Goal: Task Accomplishment & Management: Complete application form

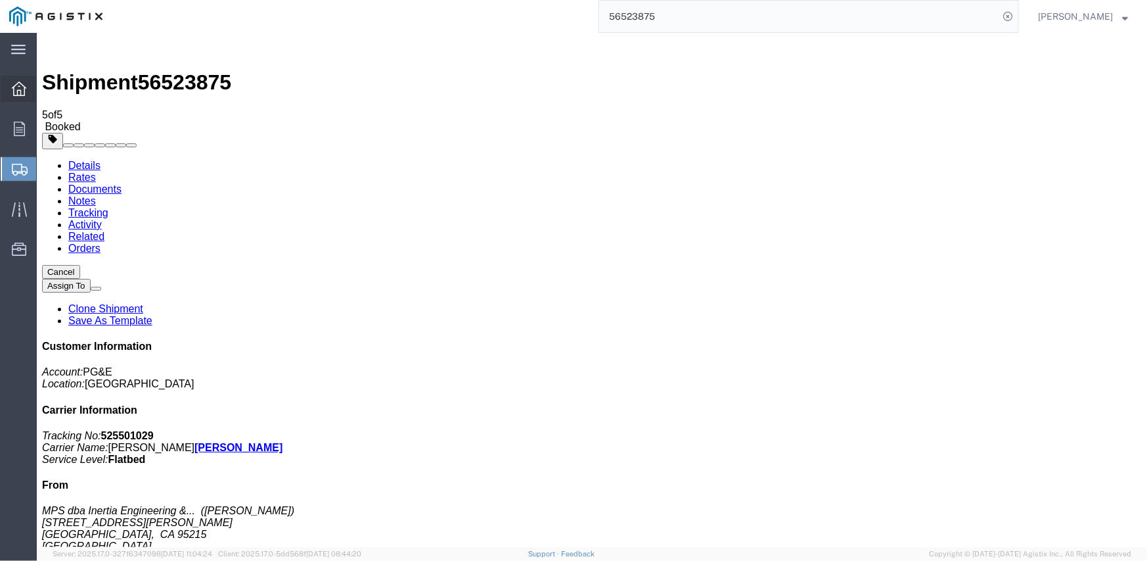
click at [12, 92] on icon at bounding box center [19, 88] width 14 height 14
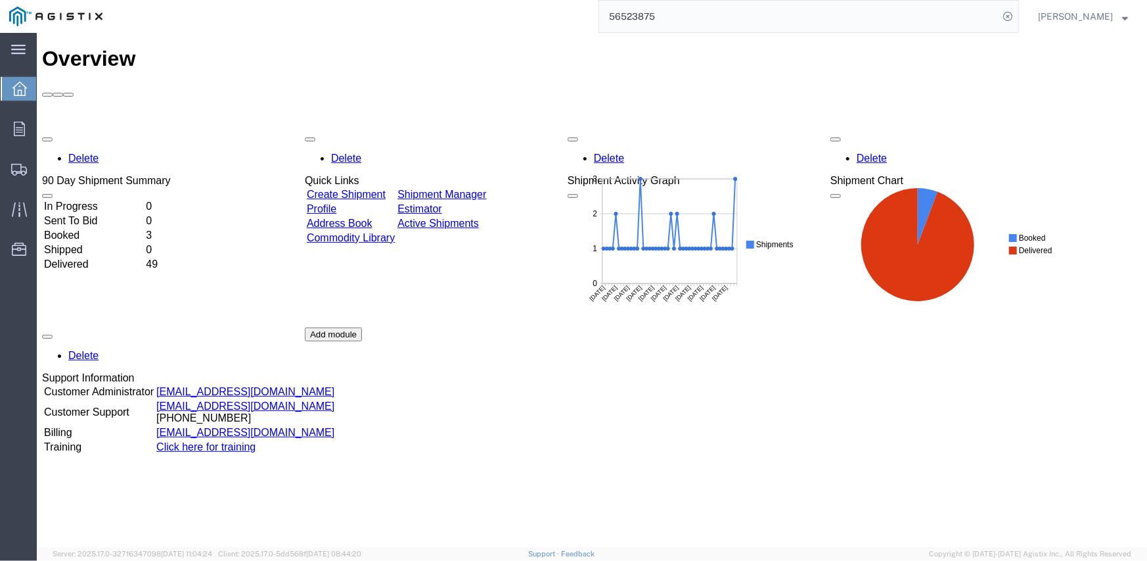
click at [388, 187] on td "Create Shipment" at bounding box center [350, 193] width 89 height 13
click at [385, 188] on link "Create Shipment" at bounding box center [345, 193] width 79 height 11
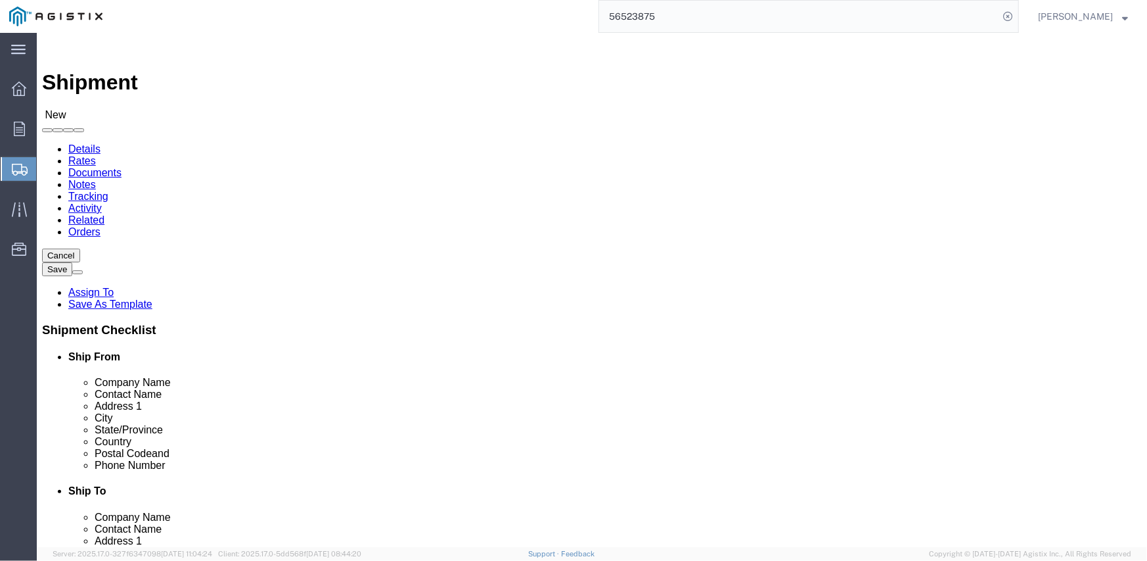
select select
click select "Select Inertia Engineering & Machine Works Inc PG&E"
select select "9596"
click select "Select Inertia Engineering & Machine Works Inc PG&E"
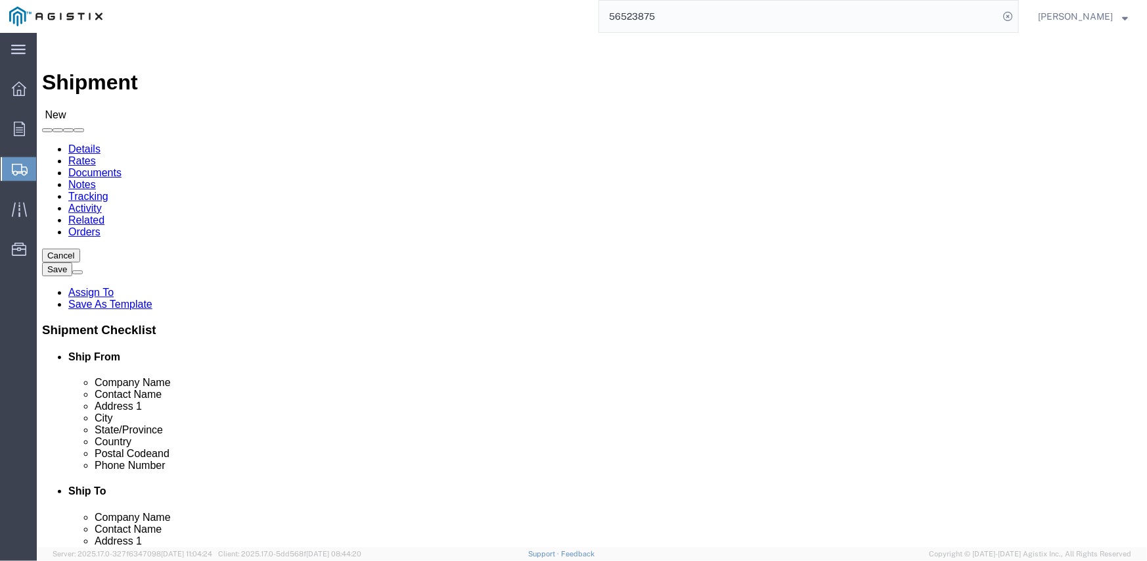
select select "PURCHORD"
select select
click select "Select All Others [GEOGRAPHIC_DATA] [GEOGRAPHIC_DATA] [GEOGRAPHIC_DATA] [GEOGRA…"
select select "19745"
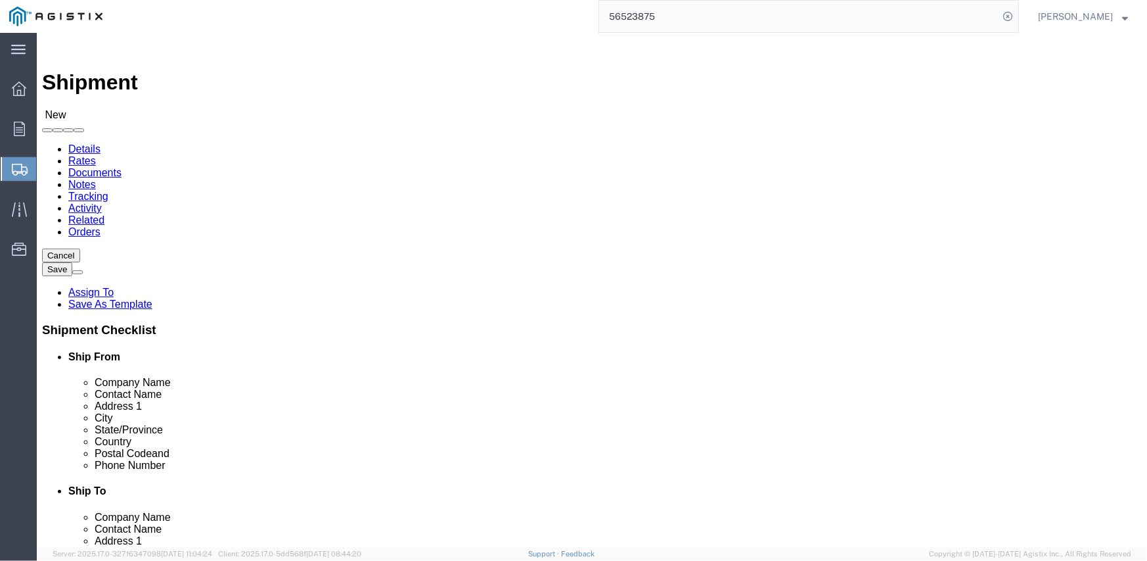
click select "Select All Others [GEOGRAPHIC_DATA] [GEOGRAPHIC_DATA] [GEOGRAPHIC_DATA] [GEOGRA…"
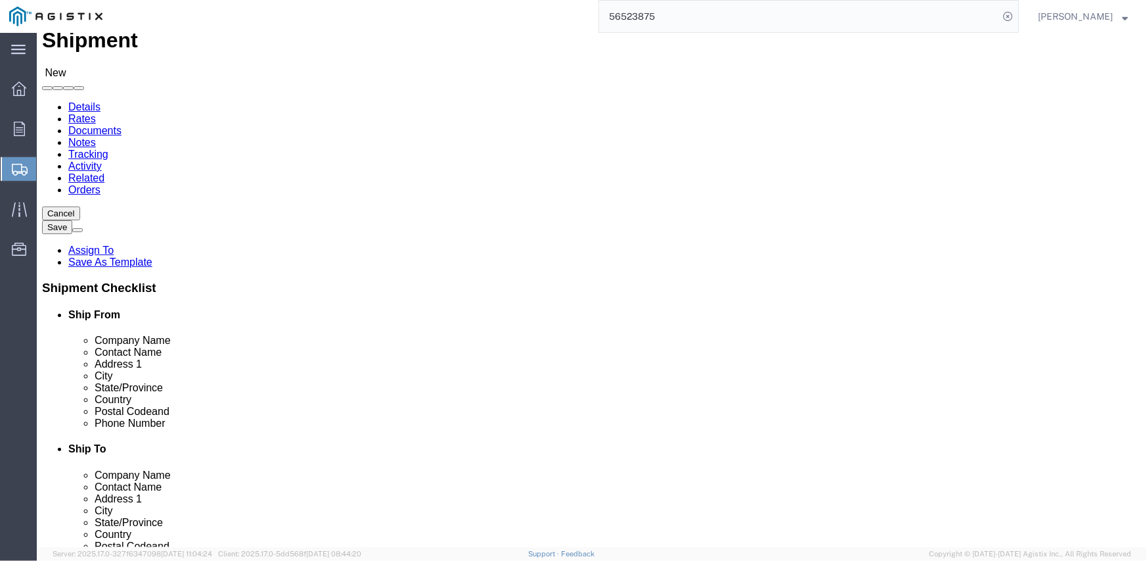
scroll to position [66, 0]
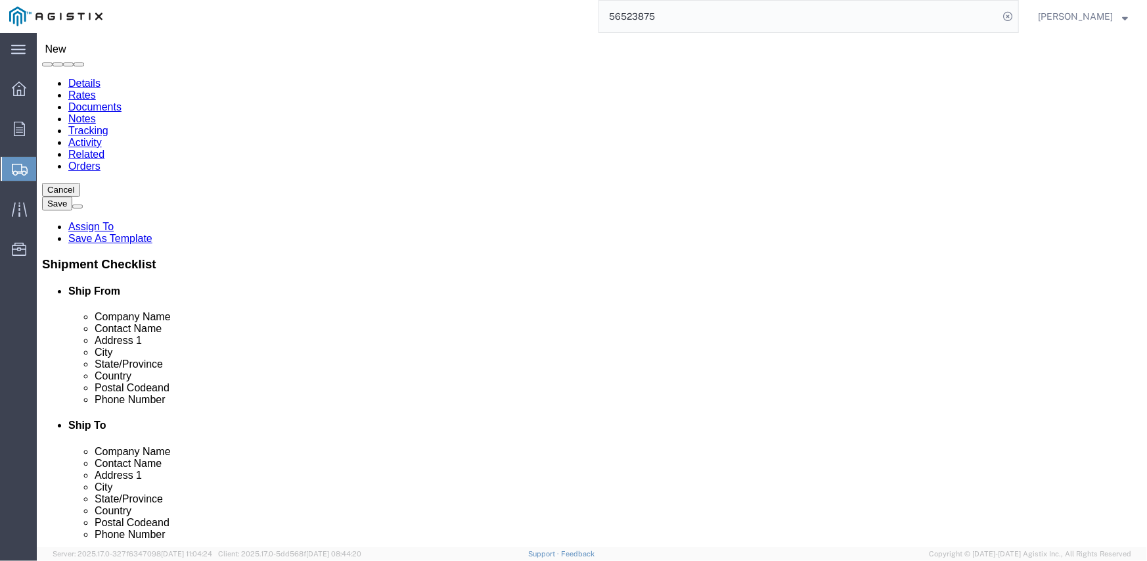
click span
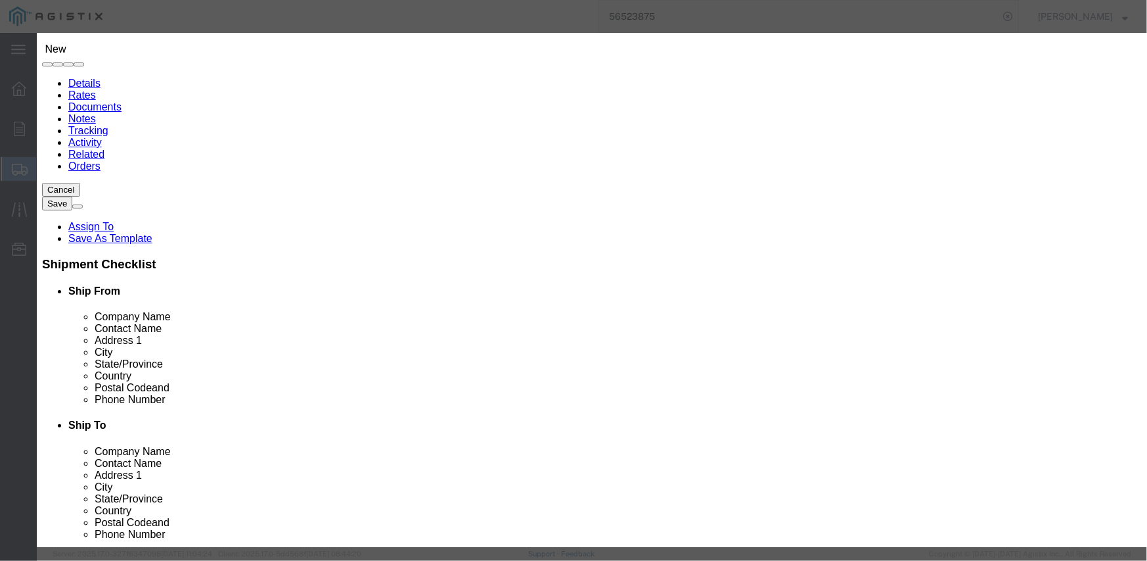
click button "Select"
select select
type input "MPS dba Inertia Engineering & Machine Works Inc"
type input "[PERSON_NAME]"
type input "[STREET_ADDRESS][PERSON_NAME]"
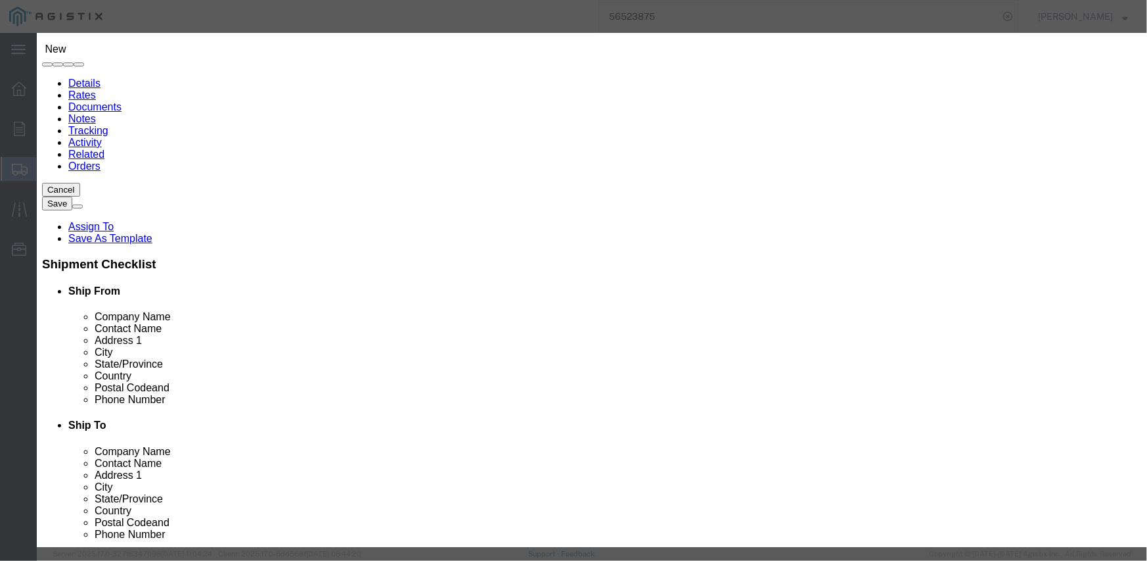
type input "Stockton"
type input "95215"
type input "[PHONE_NUMBER]"
select select "CA"
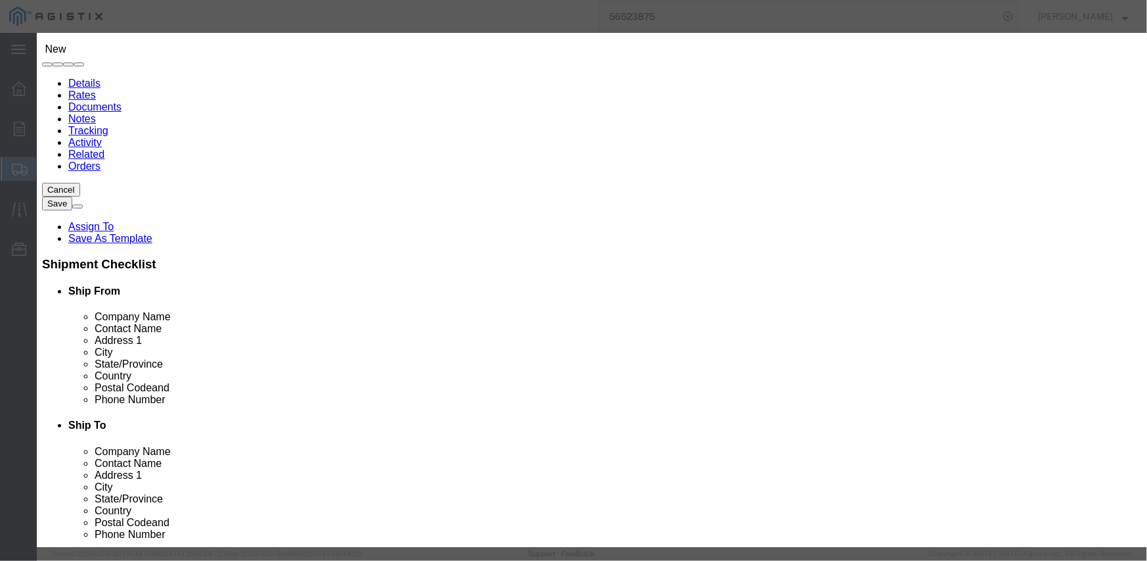
click button "Select"
type input "93725"
type input "[PHONE_NUMBER]"
select select "CA"
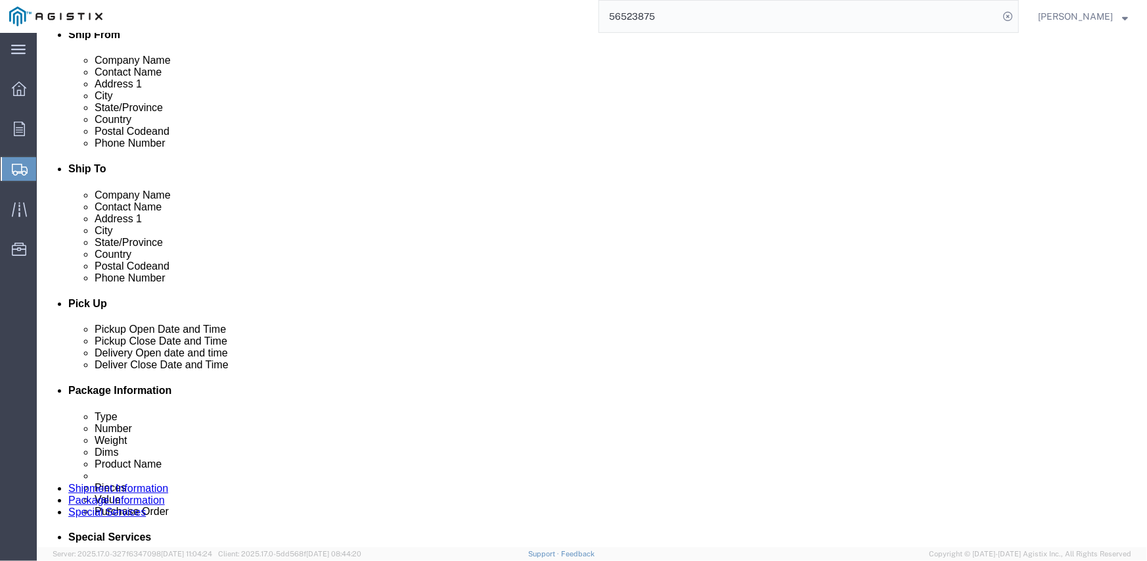
scroll to position [460, 0]
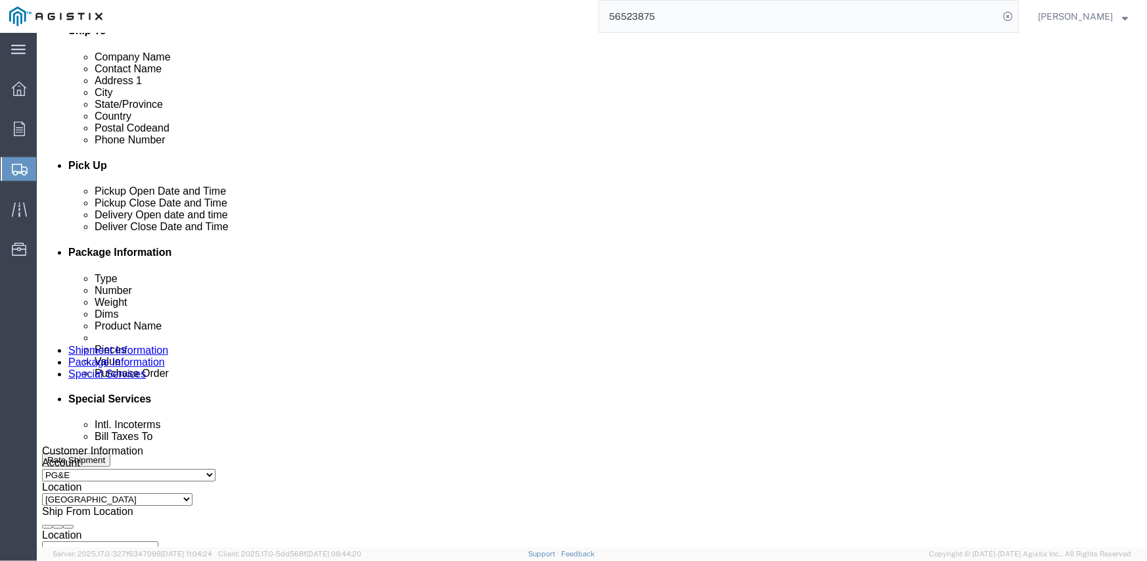
click div "[DATE] 4:00 PM"
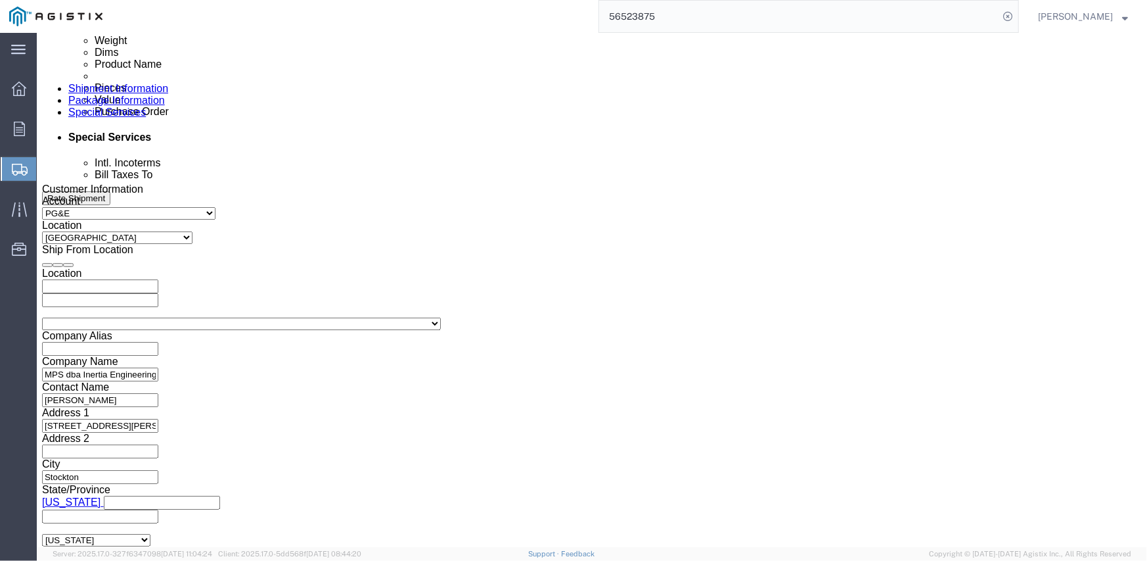
click input "4:00 PM"
type input "7:00 AM"
click button "Apply"
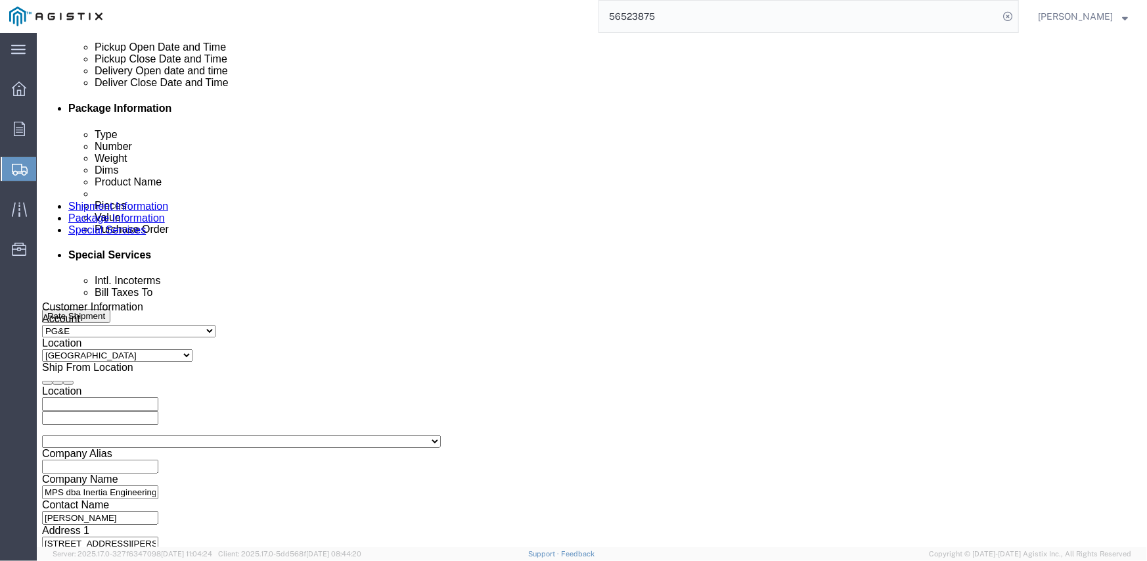
scroll to position [590, 0]
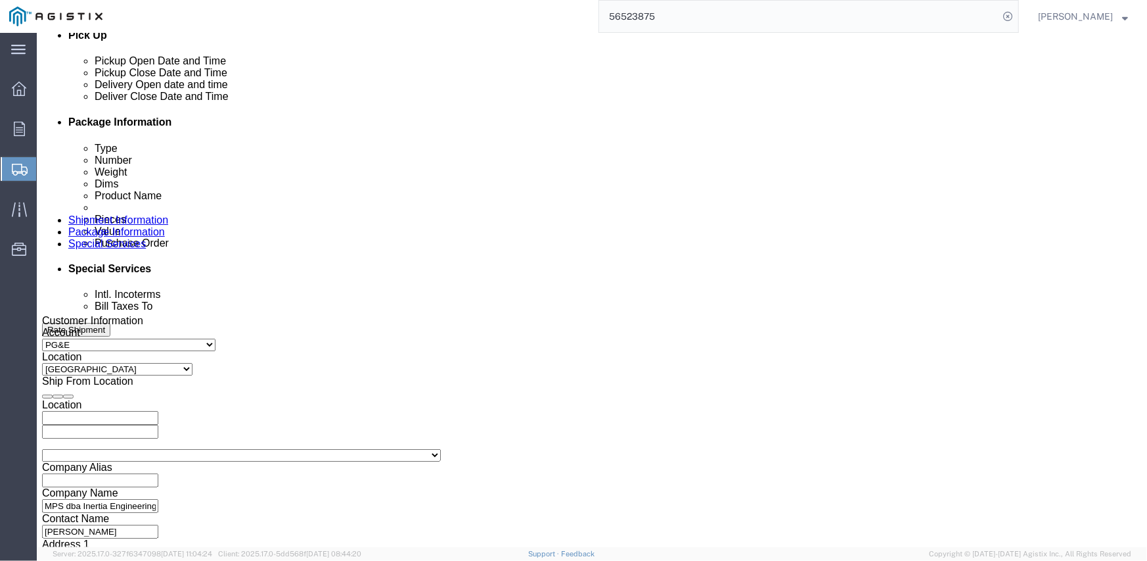
click div "[DATE] 8:00 AM"
type input "2:00 PM"
click button "Apply"
click div
click input "3:00 PM"
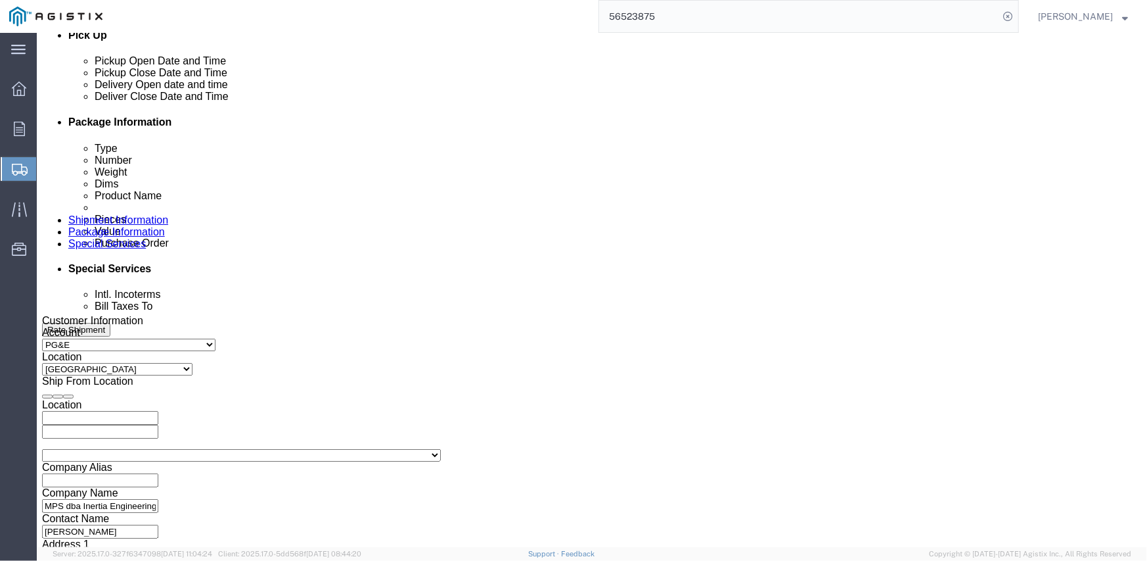
type input "8:00 AM"
click button "Apply"
click div
type input "3:00 PM"
click button "Apply"
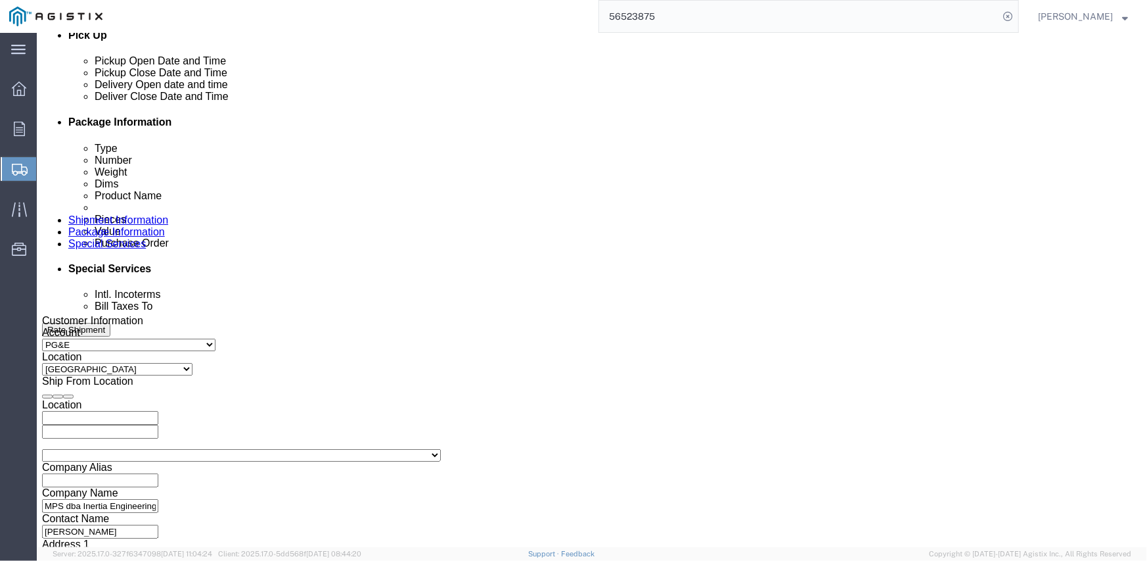
click input "text"
paste input "3501408550"
type input "3501408550"
select select "SALEORDR"
type input "294033"
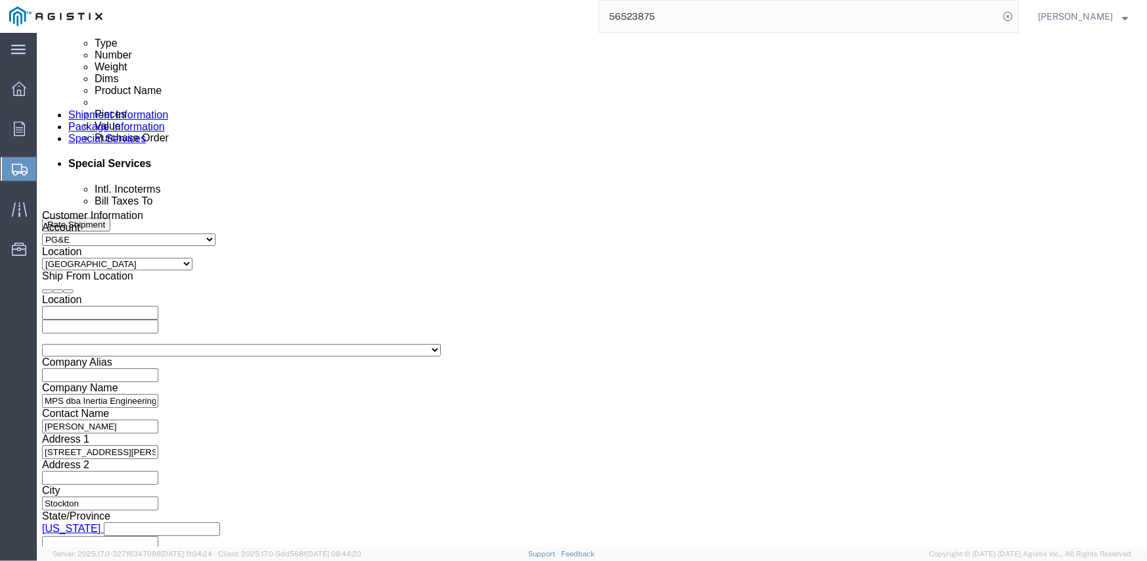
scroll to position [721, 0]
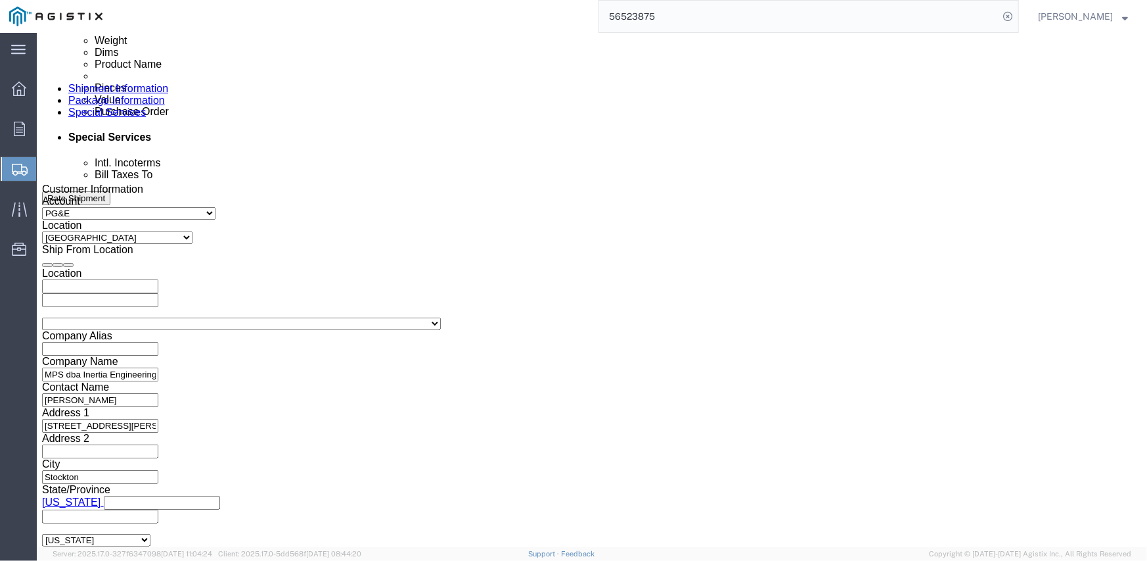
click select "Select Air Less than Truckload Multi-Leg Ocean Freight Rail Small Parcel Truckl…"
select select "TL"
click select "Select Air Less than Truckload Multi-Leg Ocean Freight Rail Small Parcel Truckl…"
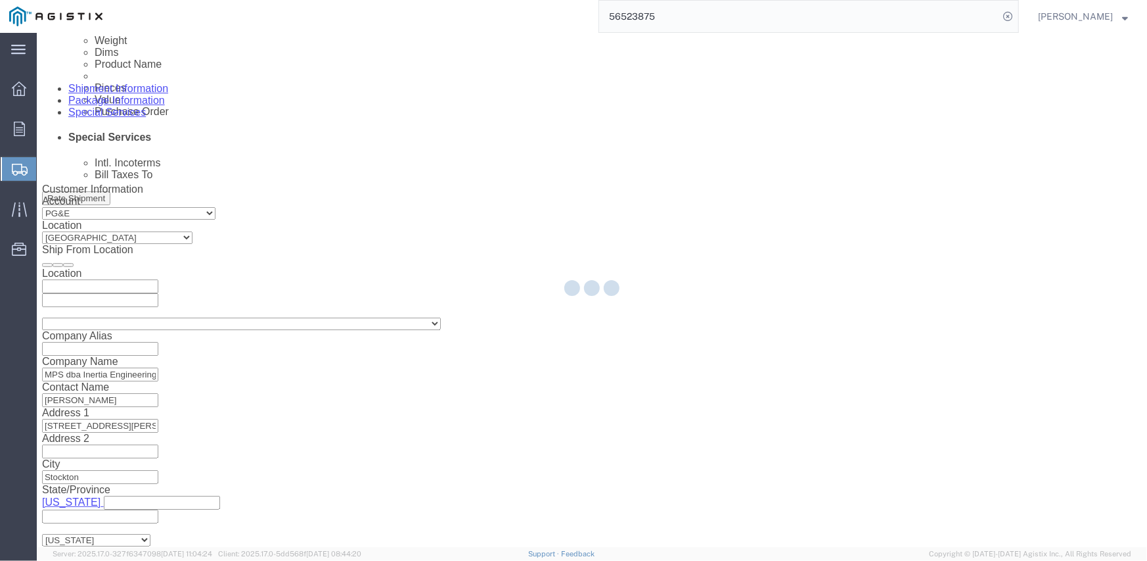
select select
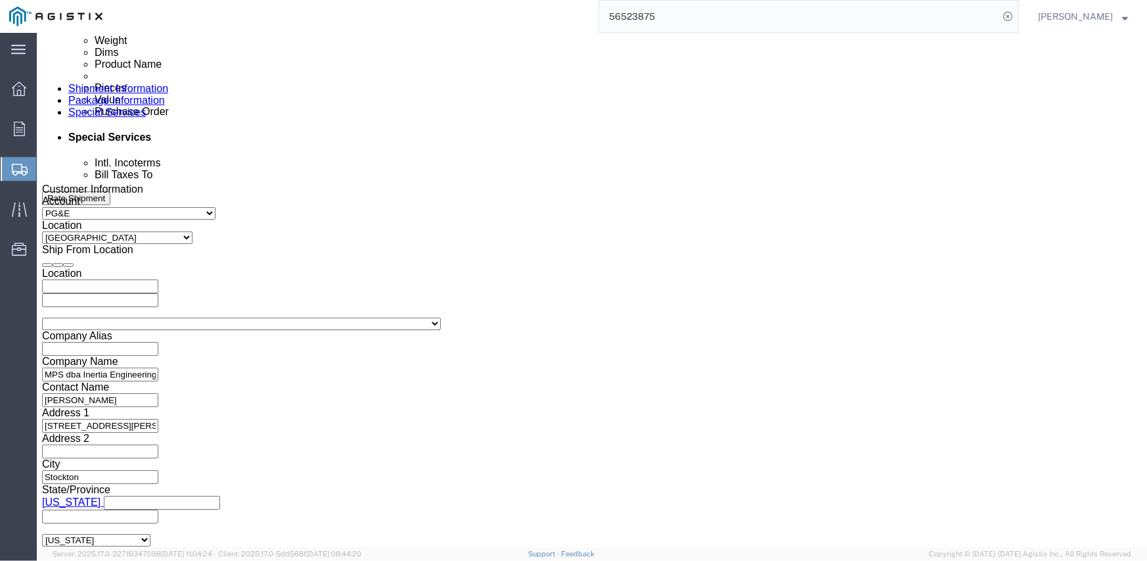
click select "Select 1-Ton (PSS) 10 Wheel 10 Yard Dump Truck 20 Yard Dump Truck Bobtail Botto…"
select select "FLBD"
click select "Select 1-Ton (PSS) 10 Wheel 10 Yard Dump Truck 20 Yard Dump Truck Bobtail Botto…"
click select "Select 35 Feet 20 Feet 28 Feet 53 Feet 40 Feet 48 Feet"
select select "53FT"
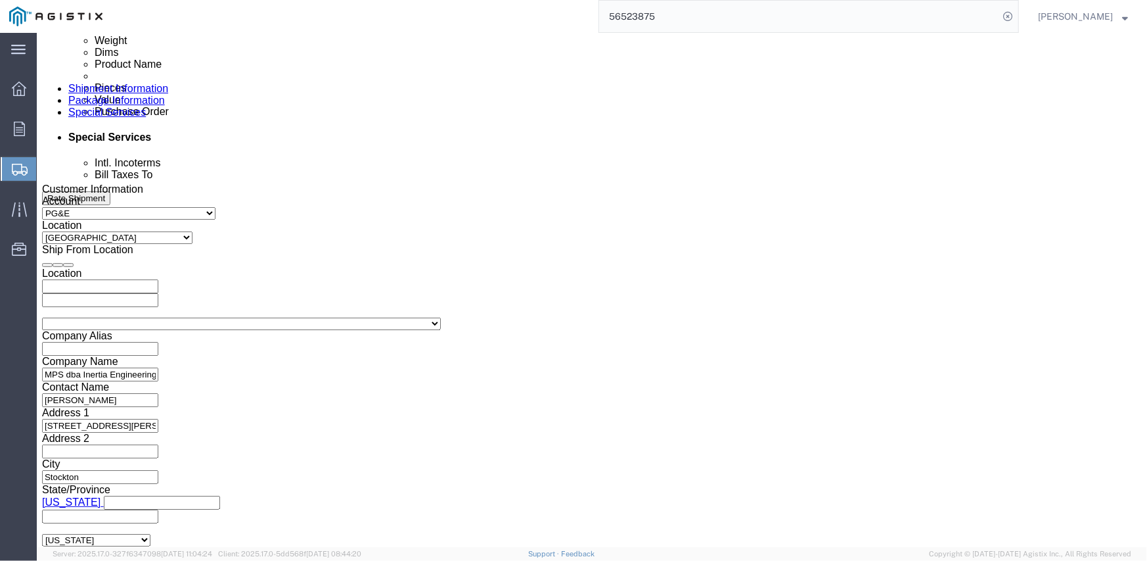
click select "Select 35 Feet 20 Feet 28 Feet 53 Feet 40 Feet 48 Feet"
click div "Previous Continue"
click button "Continue"
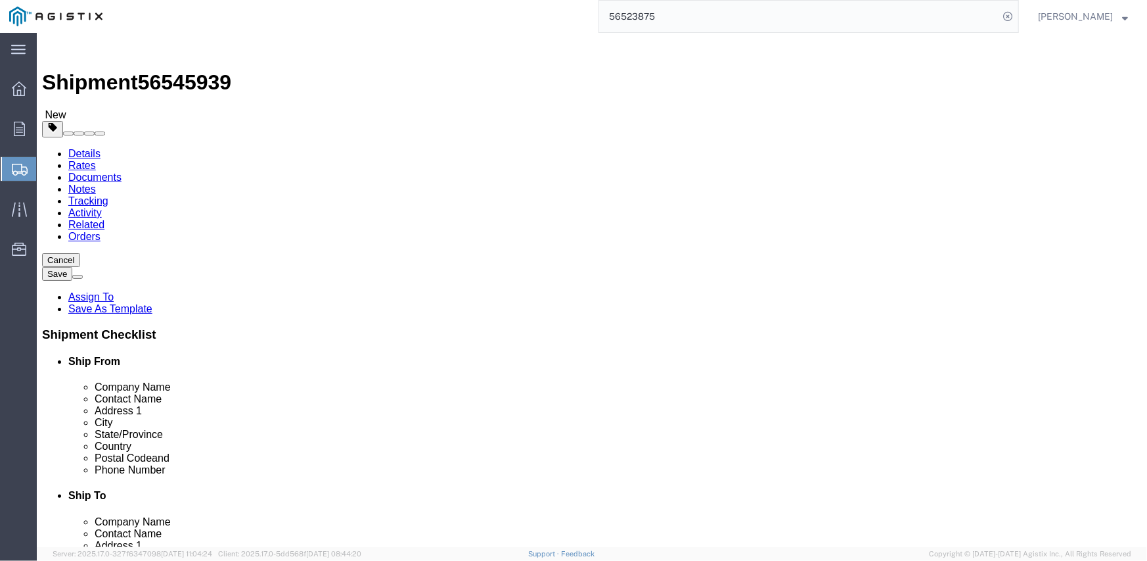
click select "Select Bulk Bundle(s) Cardboard Box(es) Carton(s) Crate(s) Drum(s) (Fiberboard)…"
select select "CRAT"
click select "Select Bulk Bundle(s) Cardboard Box(es) Carton(s) Crate(s) Drum(s) (Fiberboard)…"
click input "1"
type input "16"
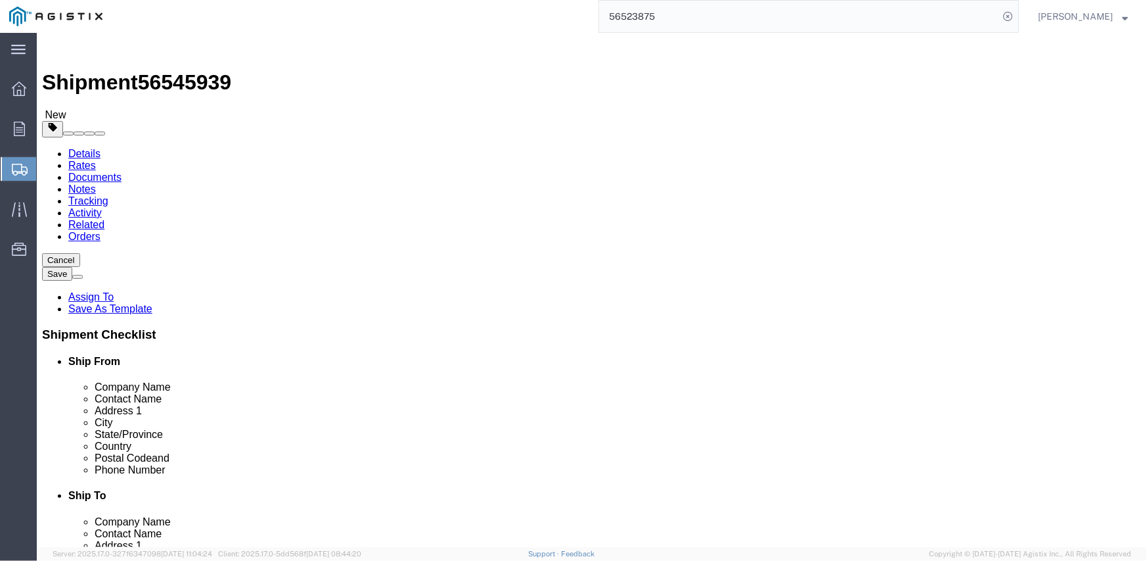
type input "139"
type input "47"
type input "48"
type input "12800"
click link "Add Content"
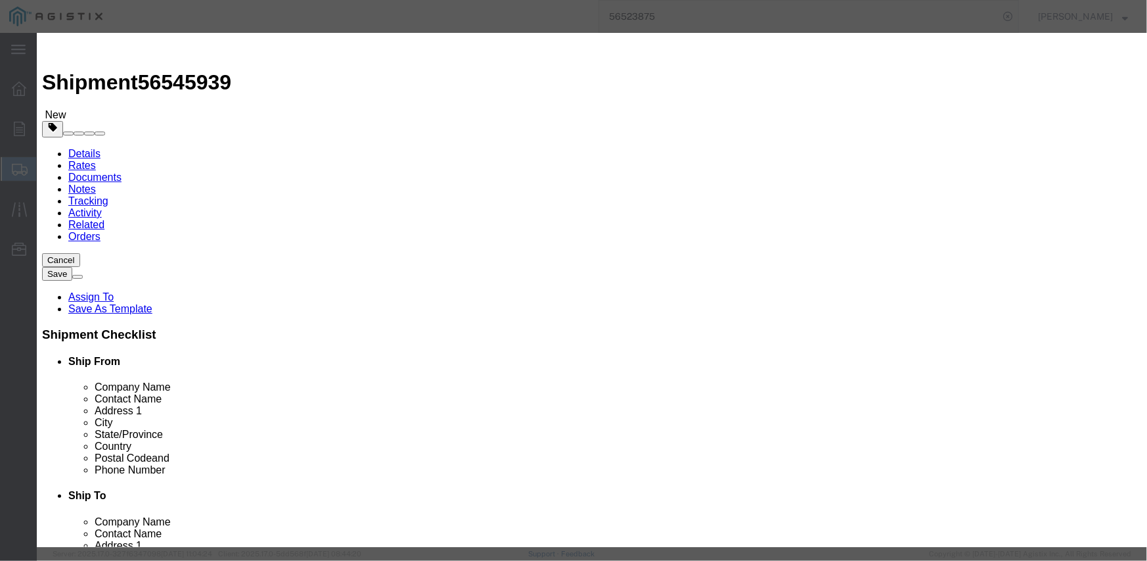
click input "text"
type input "M343960"
type input "16"
type input "79694.56"
click textarea
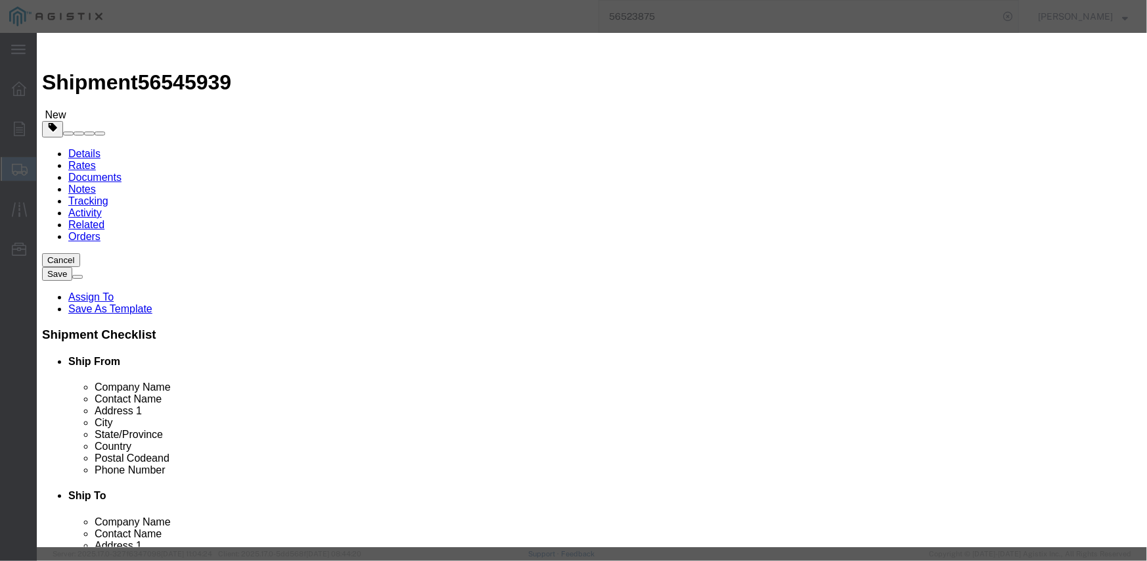
paste textarea "3501408550"
type textarea "3"
paste textarea "L26SLSUG3J21"
type textarea "L26SLSUG3J21"
click select "Select Account Type Activity ID Airline Appointment Number ASN Batch Number Bil…"
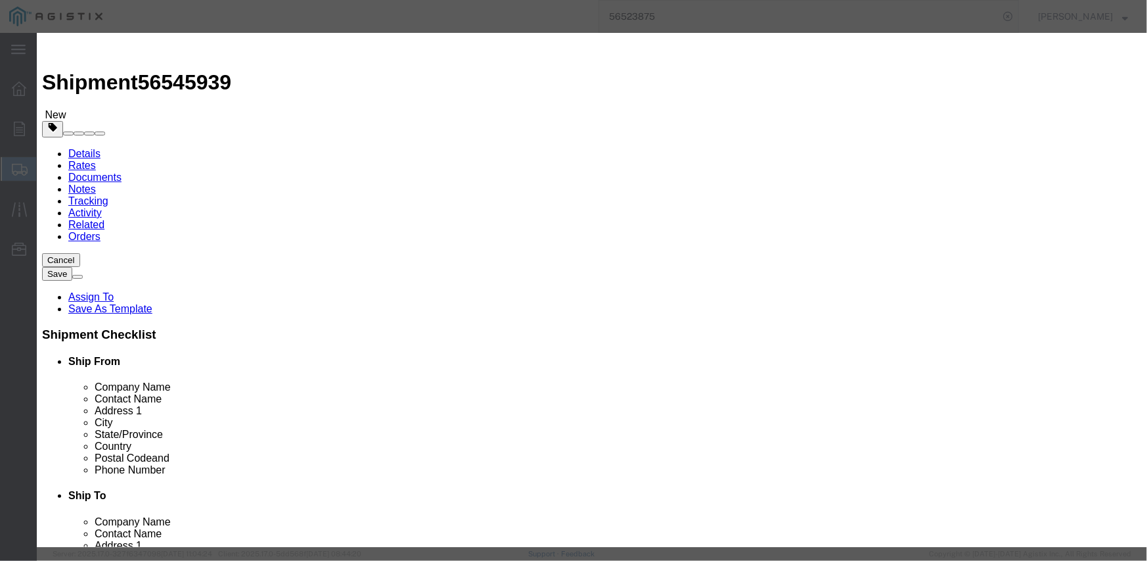
select select "SALEORDR"
click select "Select Account Type Activity ID Airline Appointment Number ASN Batch Number Bil…"
type input "294033"
select select "PURCHORD"
paste input "3501408550"
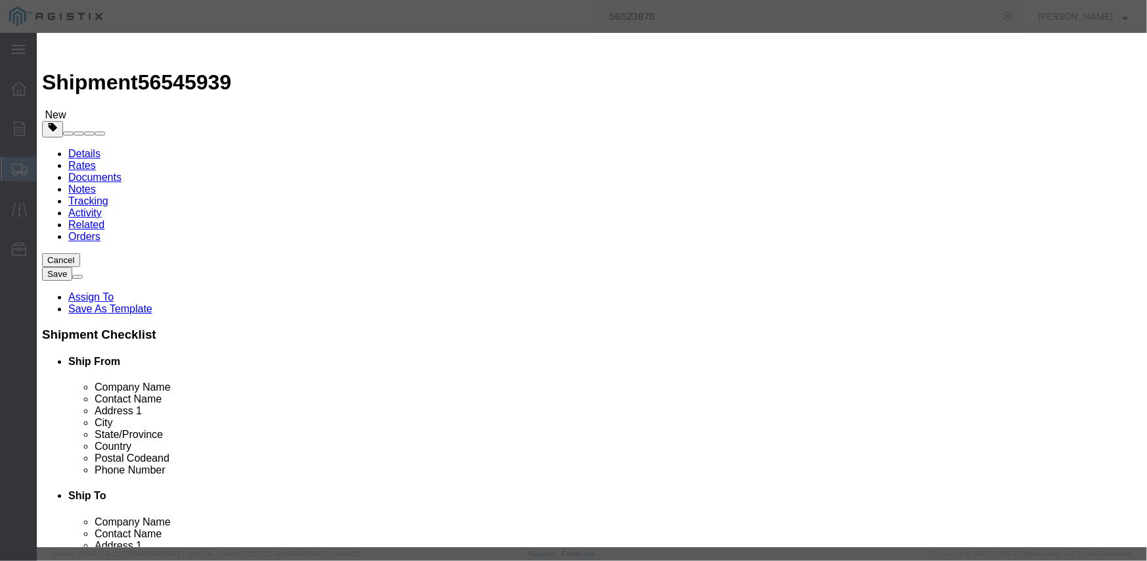
type input "3501408550"
click button "Save & Close"
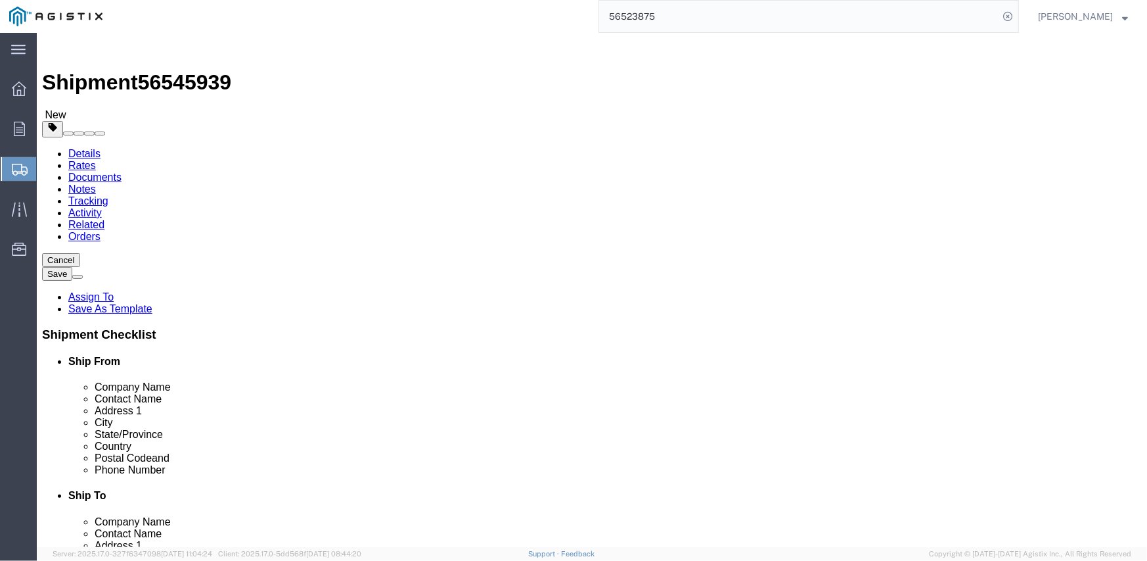
scroll to position [59, 0]
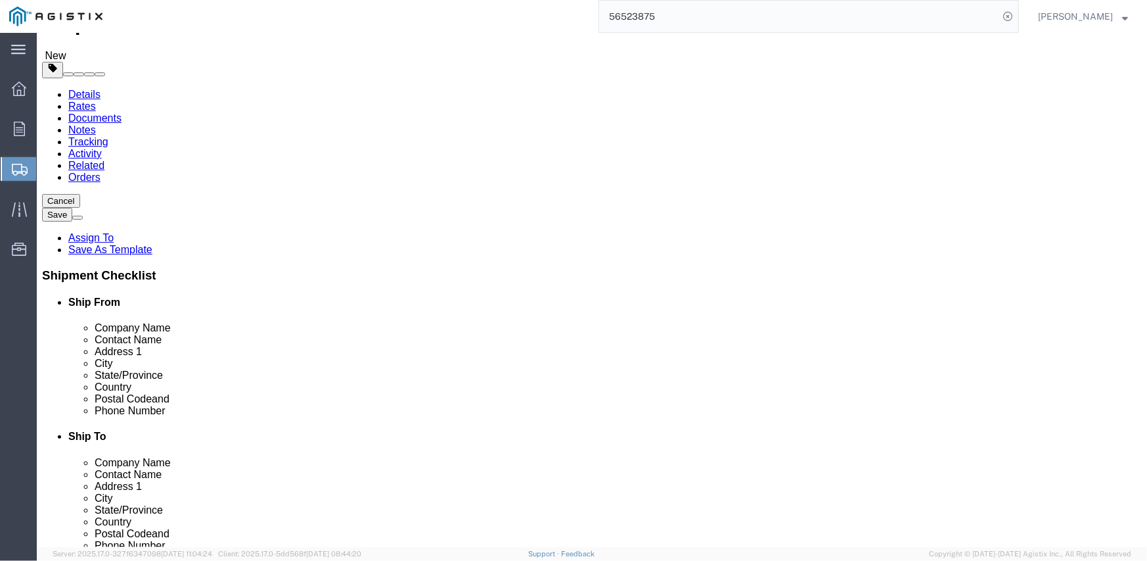
click button "Continue"
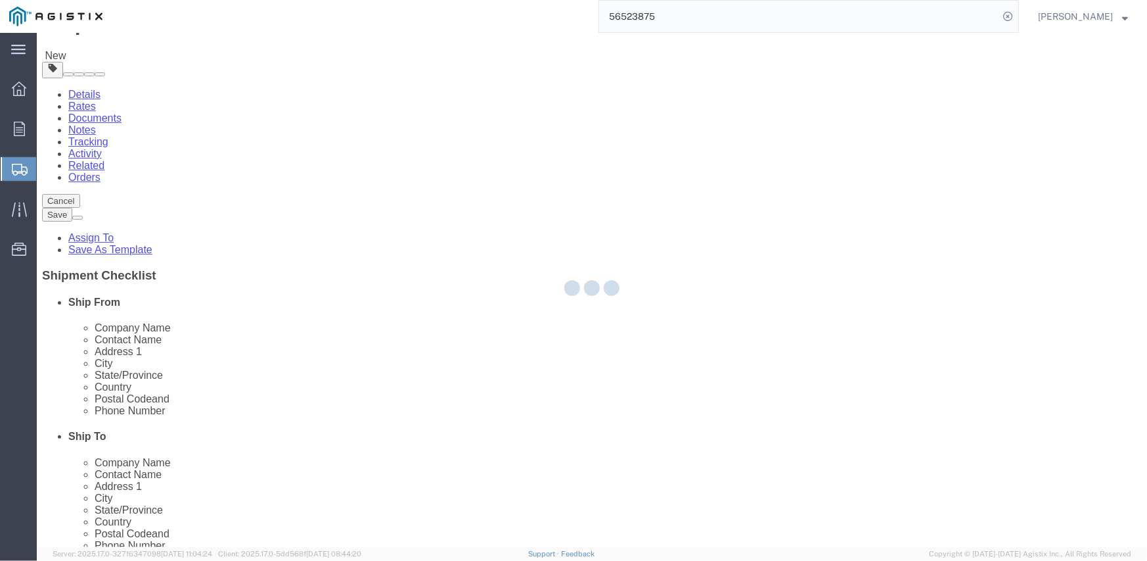
select select
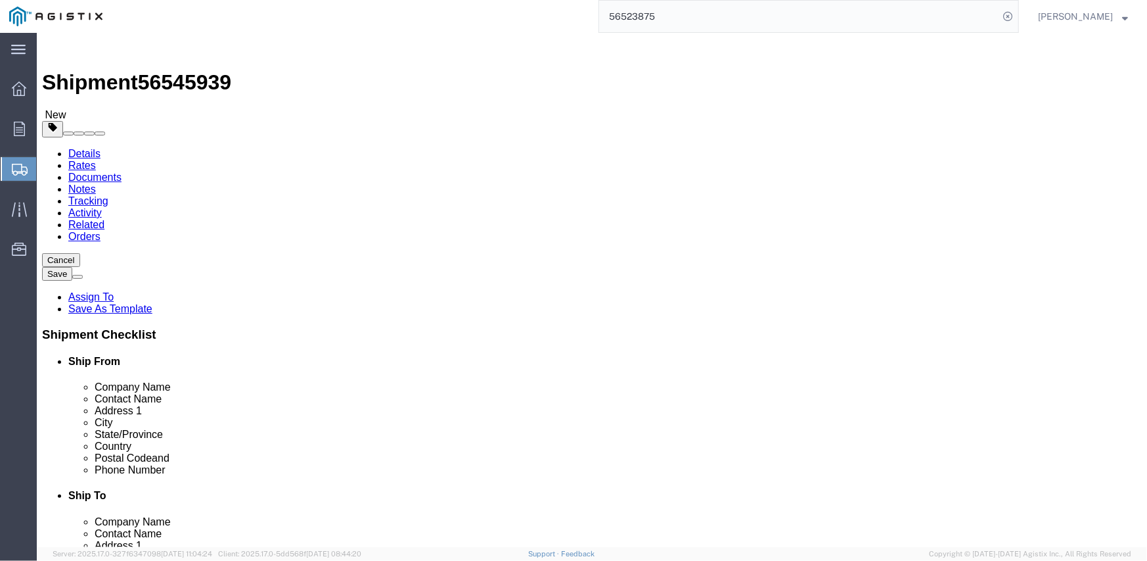
click button "Rate Shipment"
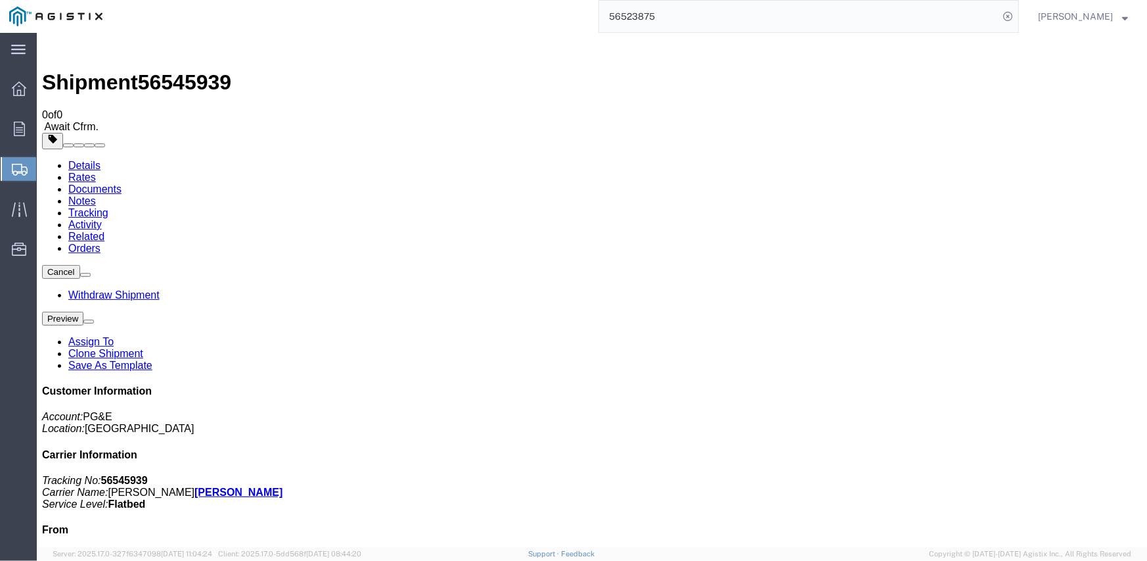
click at [91, 159] on link "Details" at bounding box center [84, 164] width 32 height 11
